Goal: Transaction & Acquisition: Purchase product/service

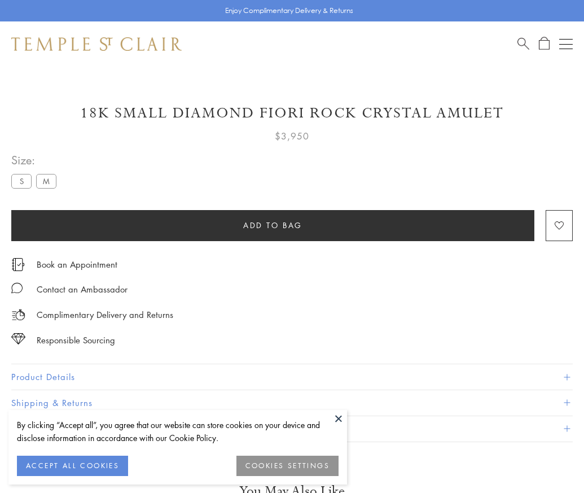
click at [273, 225] on span "Add to bag" at bounding box center [272, 225] width 59 height 12
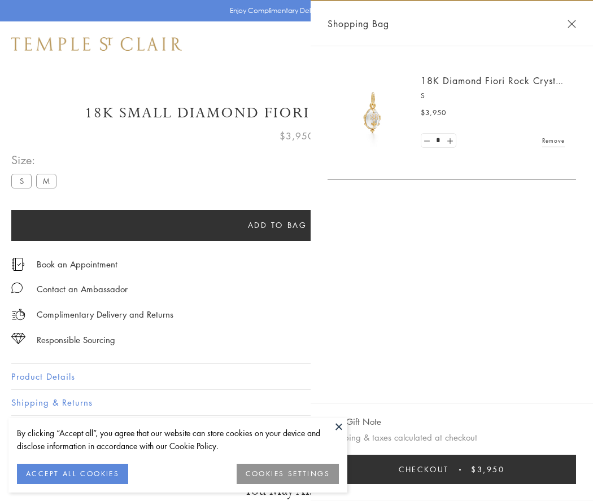
click at [466, 470] on button "Checkout $3,950" at bounding box center [451, 469] width 248 height 29
